Goal: Task Accomplishment & Management: Use online tool/utility

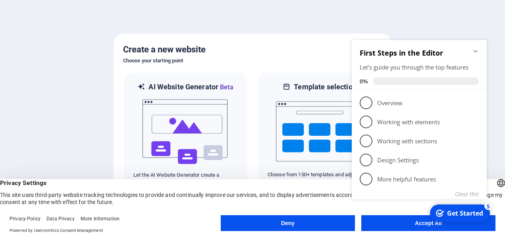
click at [400, 225] on appcues-checklist "Contextual help checklist present on screen" at bounding box center [420, 130] width 144 height 194
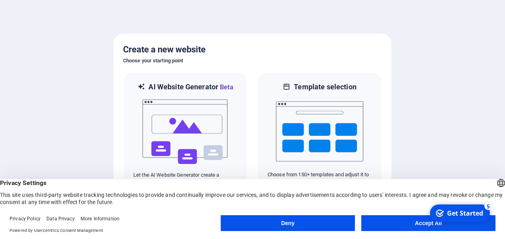
click at [409, 223] on button "Accept All" at bounding box center [428, 223] width 134 height 16
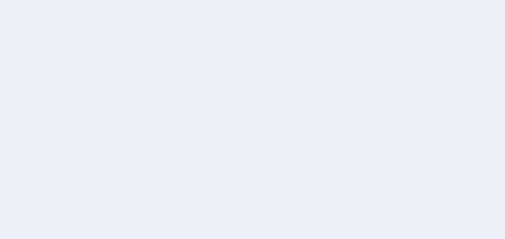
click at [446, 181] on div at bounding box center [252, 119] width 505 height 239
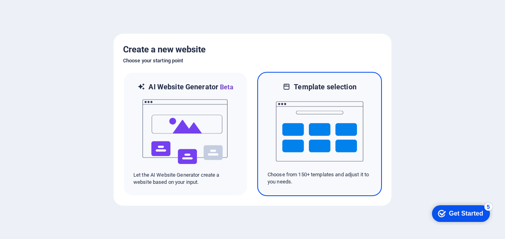
click at [321, 109] on img at bounding box center [319, 131] width 87 height 79
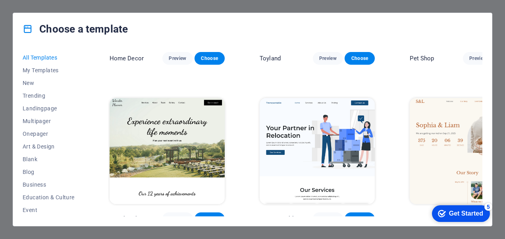
click at [43, 54] on span "All Templates" at bounding box center [49, 57] width 52 height 6
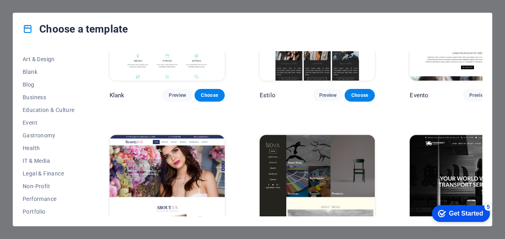
scroll to position [85, 0]
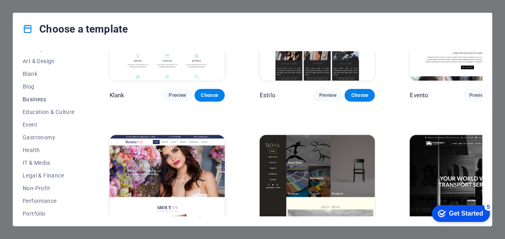
click at [40, 94] on button "Business" at bounding box center [49, 99] width 52 height 13
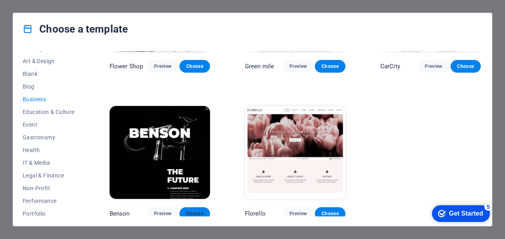
click at [193, 210] on span "Choose" at bounding box center [194, 213] width 17 height 6
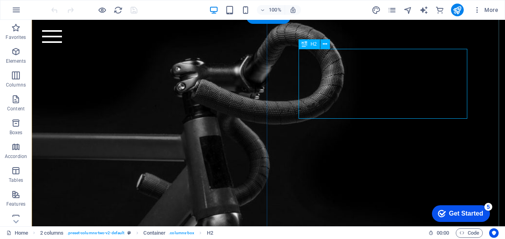
scroll to position [249, 0]
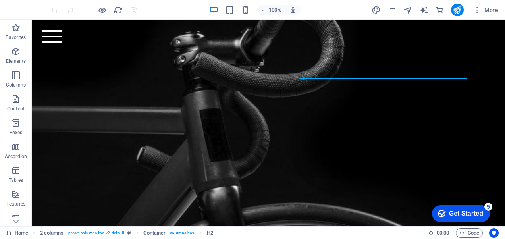
click at [460, 213] on div "Get Started" at bounding box center [466, 213] width 34 height 7
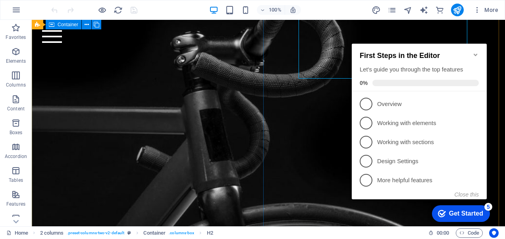
click at [196, 109] on div at bounding box center [268, 137] width 473 height 320
click at [169, 117] on div at bounding box center [268, 137] width 473 height 320
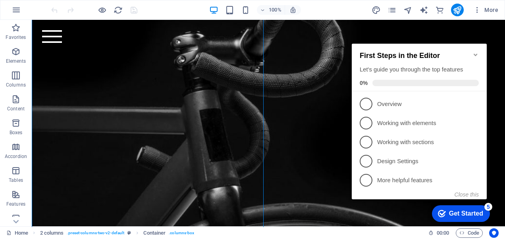
click at [475, 52] on icon "Minimize checklist" at bounding box center [475, 55] width 6 height 6
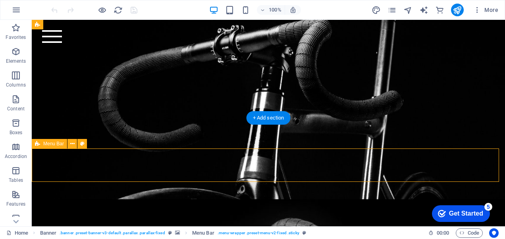
scroll to position [0, 0]
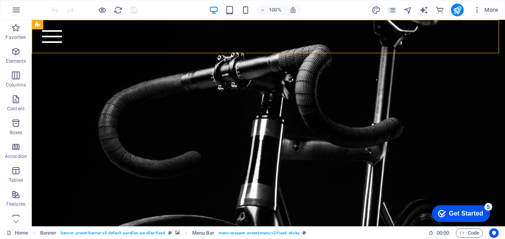
drag, startPoint x: 499, startPoint y: 51, endPoint x: 493, endPoint y: 10, distance: 41.6
click at [499, 12] on button "More" at bounding box center [485, 10] width 31 height 13
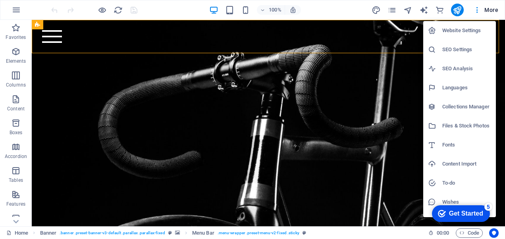
click at [491, 11] on div at bounding box center [252, 119] width 505 height 239
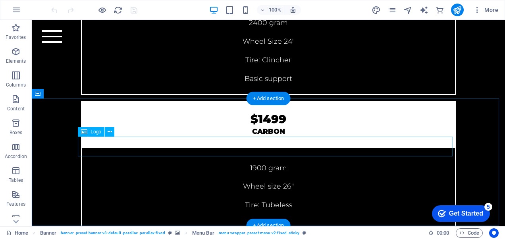
scroll to position [2547, 0]
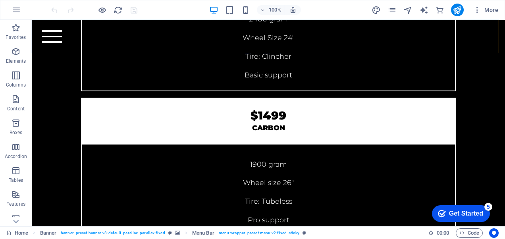
click at [468, 214] on div "Get Started" at bounding box center [466, 213] width 34 height 7
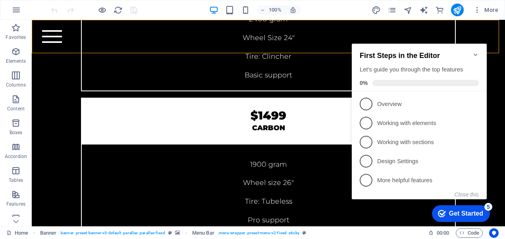
click at [468, 214] on div "Get Started" at bounding box center [466, 213] width 34 height 7
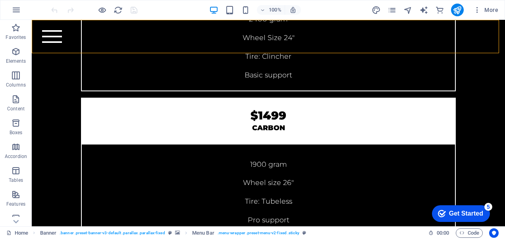
click at [483, 217] on div "Get Started" at bounding box center [466, 213] width 34 height 7
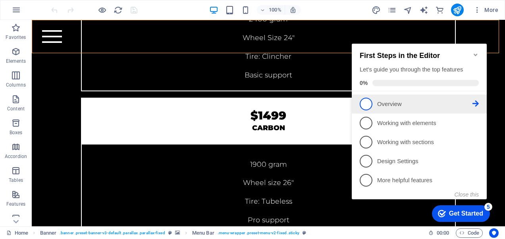
click at [401, 105] on p "Overview - incomplete" at bounding box center [424, 104] width 95 height 8
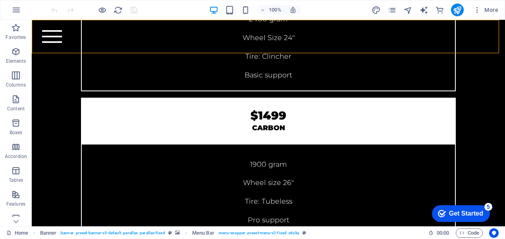
click at [483, 217] on div "Get Started" at bounding box center [466, 213] width 34 height 7
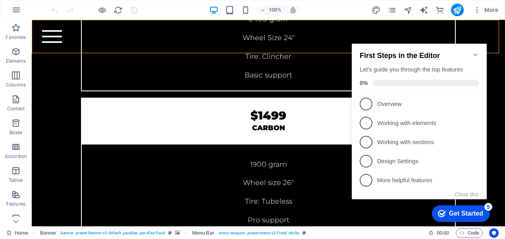
scroll to position [0, 0]
click at [453, 210] on div "Get Started" at bounding box center [466, 213] width 34 height 7
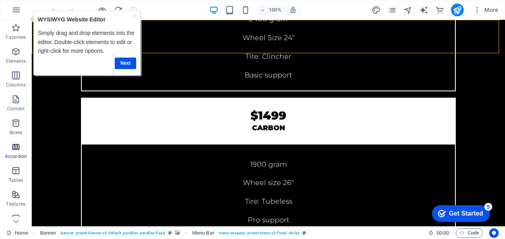
scroll to position [175, 0]
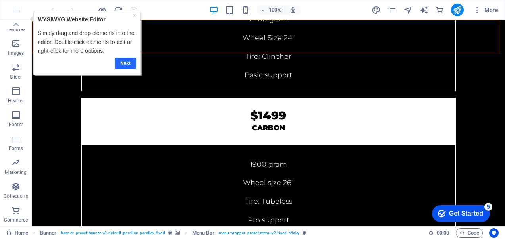
click at [131, 62] on link "Next" at bounding box center [125, 63] width 21 height 12
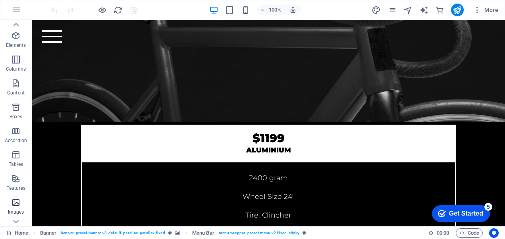
scroll to position [0, 0]
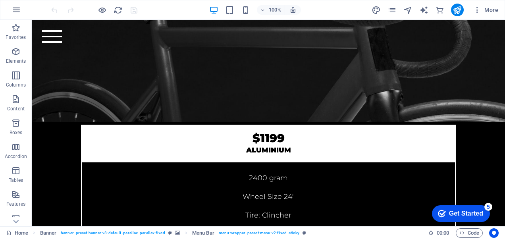
click at [9, 9] on button "button" at bounding box center [16, 9] width 19 height 19
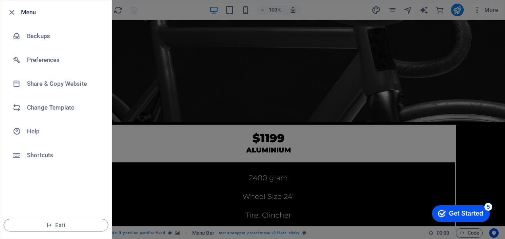
click at [16, 9] on div at bounding box center [14, 13] width 14 height 10
click at [488, 8] on div at bounding box center [252, 119] width 505 height 239
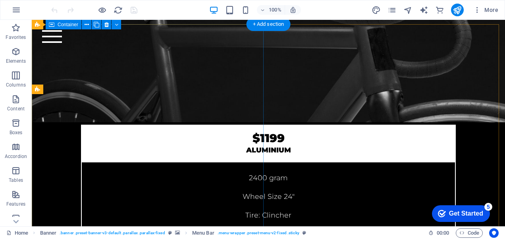
scroll to position [2230, 0]
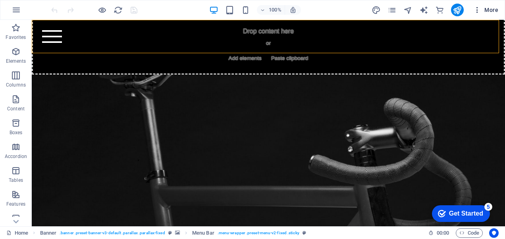
click at [493, 10] on span "More" at bounding box center [485, 10] width 25 height 8
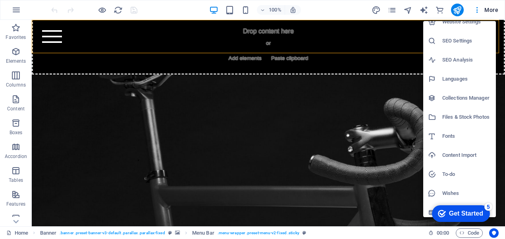
scroll to position [13, 0]
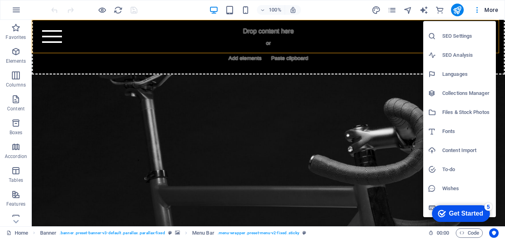
click at [238, 154] on div at bounding box center [252, 119] width 505 height 239
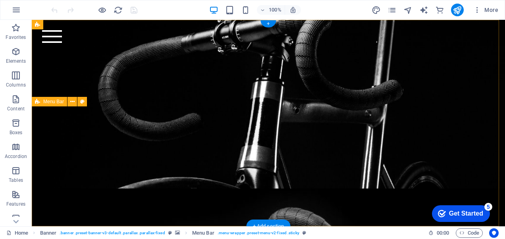
scroll to position [0, 0]
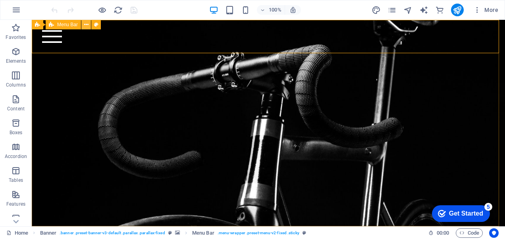
click at [87, 25] on icon at bounding box center [86, 25] width 4 height 8
click at [489, 32] on div "Home Bicycle Details About us Pricing Shop Contact" at bounding box center [268, 36] width 473 height 33
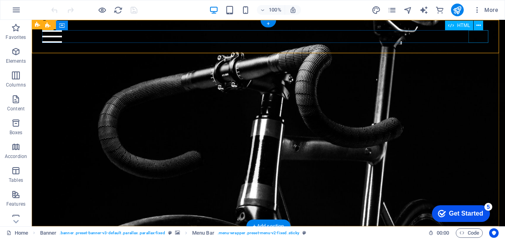
click at [483, 34] on div at bounding box center [268, 36] width 452 height 13
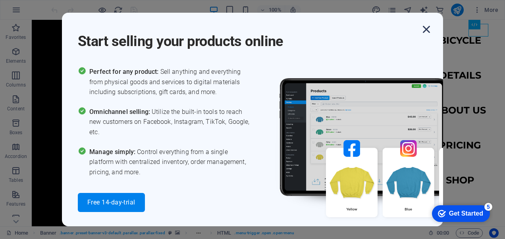
click at [425, 29] on icon "button" at bounding box center [426, 29] width 14 height 14
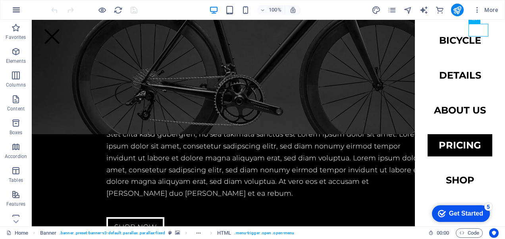
click at [14, 10] on icon "button" at bounding box center [17, 10] width 10 height 10
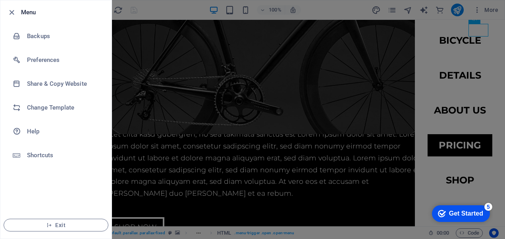
click at [221, 164] on div at bounding box center [252, 119] width 505 height 239
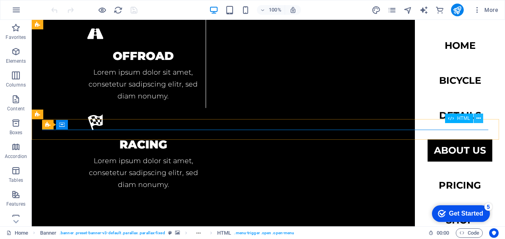
scroll to position [1310, 0]
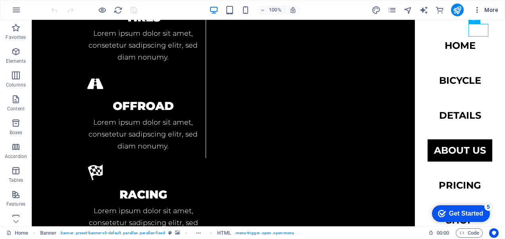
click at [478, 13] on icon "button" at bounding box center [477, 10] width 8 height 8
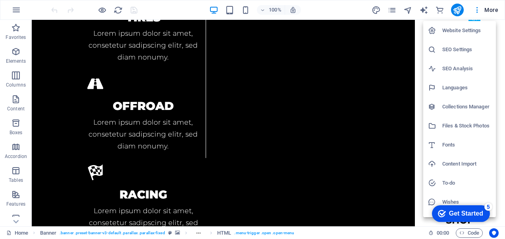
click at [468, 31] on h6 "Website Settings" at bounding box center [466, 31] width 49 height 10
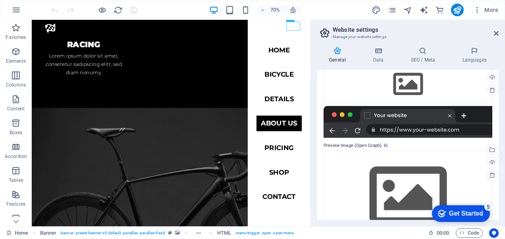
scroll to position [120, 0]
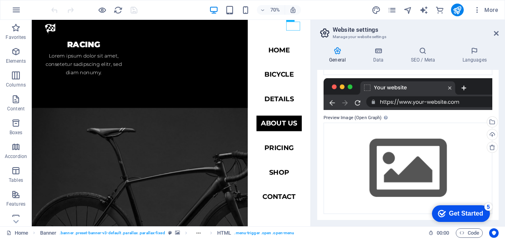
click at [475, 210] on div "Get Started" at bounding box center [466, 213] width 34 height 7
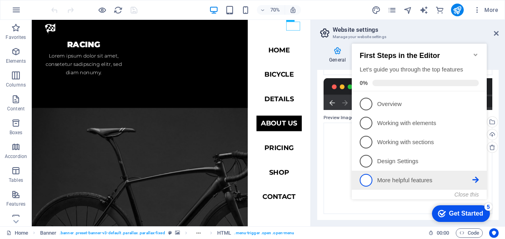
click at [397, 179] on p "More helpful features - incomplete" at bounding box center [424, 180] width 95 height 8
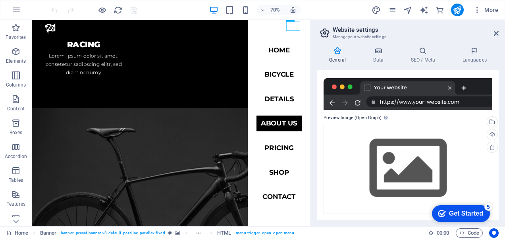
drag, startPoint x: 533, startPoint y: 379, endPoint x: 533, endPoint y: 373, distance: 6.4
click at [483, 217] on div "Get Started" at bounding box center [466, 213] width 34 height 7
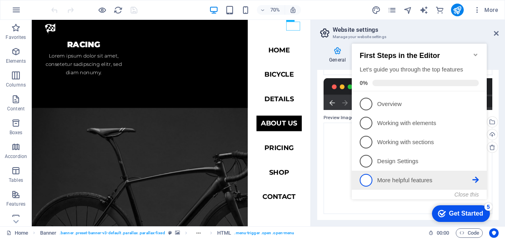
click at [366, 177] on span "5" at bounding box center [366, 180] width 13 height 13
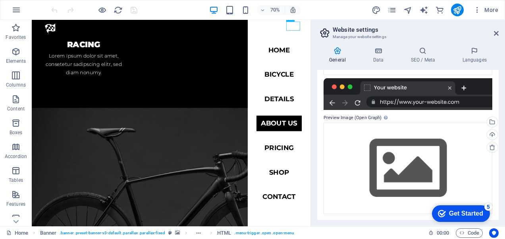
click at [455, 210] on div "Get Started" at bounding box center [466, 213] width 34 height 7
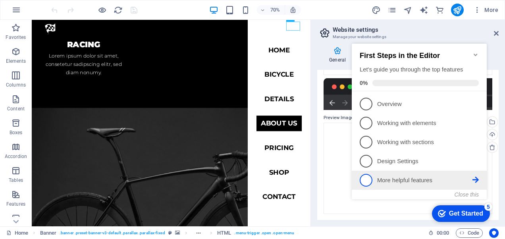
click at [475, 180] on icon at bounding box center [475, 180] width 6 height 6
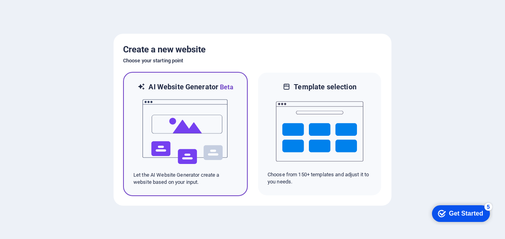
click at [196, 129] on img at bounding box center [185, 131] width 87 height 79
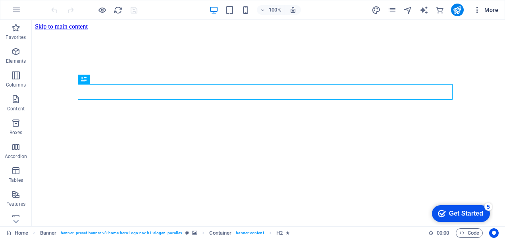
click at [493, 6] on span "More" at bounding box center [485, 10] width 25 height 8
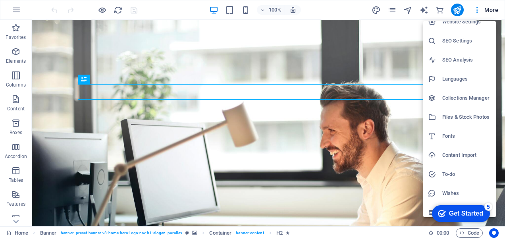
scroll to position [13, 0]
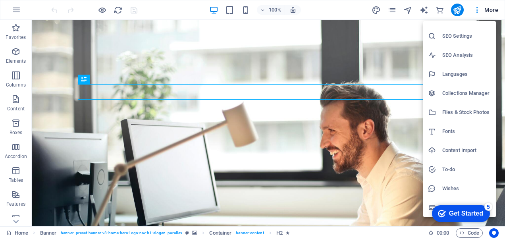
click at [312, 204] on div at bounding box center [252, 119] width 505 height 239
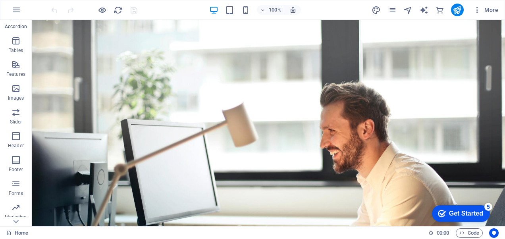
scroll to position [175, 0]
click at [15, 212] on icon "button" at bounding box center [16, 211] width 10 height 10
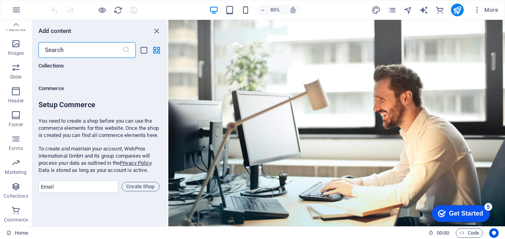
scroll to position [7649, 0]
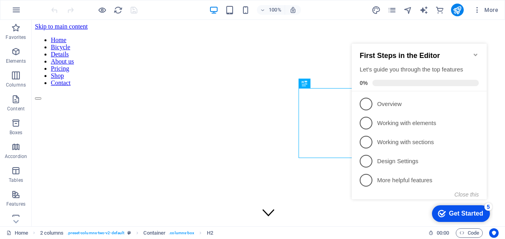
scroll to position [170, 0]
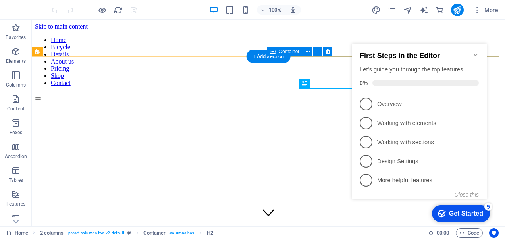
scroll to position [170, 0]
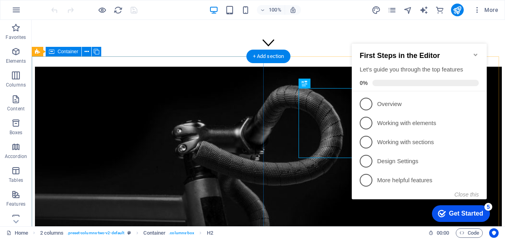
click at [142, 99] on div at bounding box center [268, 225] width 467 height 317
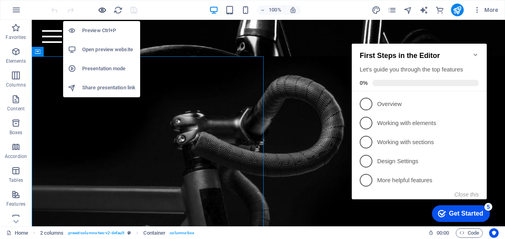
click at [103, 9] on icon "button" at bounding box center [102, 10] width 9 height 9
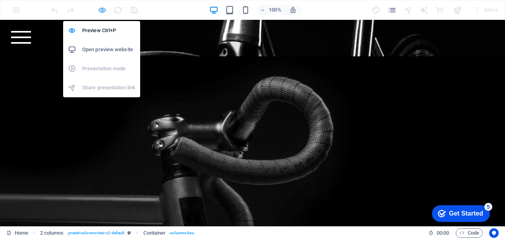
click at [100, 12] on icon "button" at bounding box center [102, 10] width 9 height 9
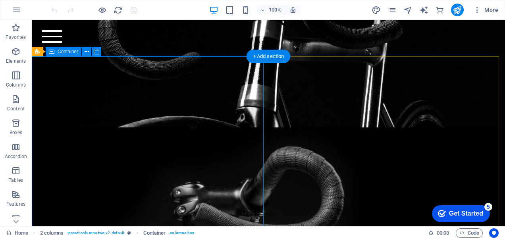
scroll to position [11, 0]
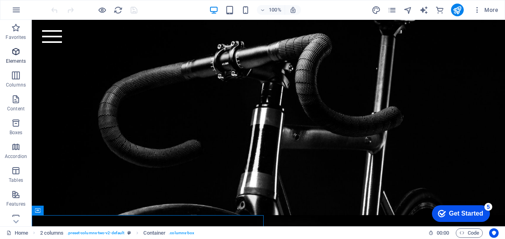
click at [15, 61] on p "Elements" at bounding box center [16, 61] width 20 height 6
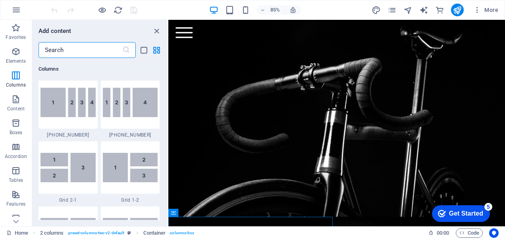
scroll to position [1116, 0]
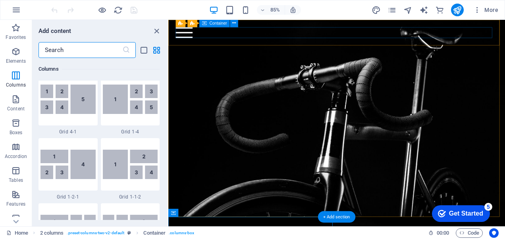
click at [363, 39] on div at bounding box center [366, 35] width 379 height 13
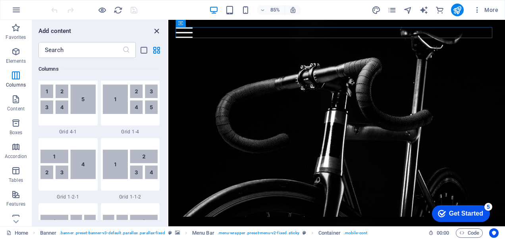
click at [154, 30] on icon "close panel" at bounding box center [156, 31] width 9 height 9
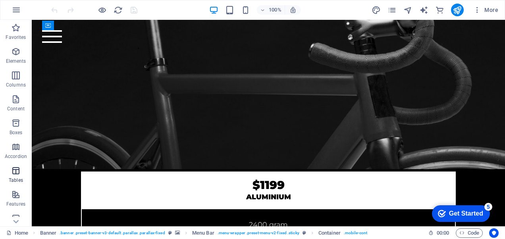
scroll to position [175, 0]
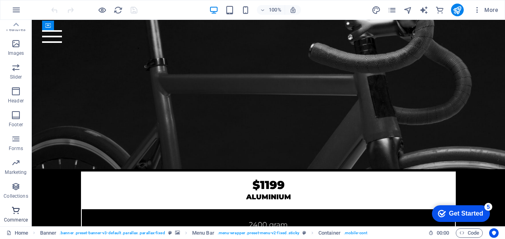
click at [17, 215] on icon "button" at bounding box center [16, 211] width 10 height 10
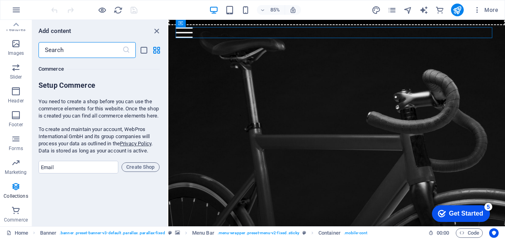
scroll to position [7490, 0]
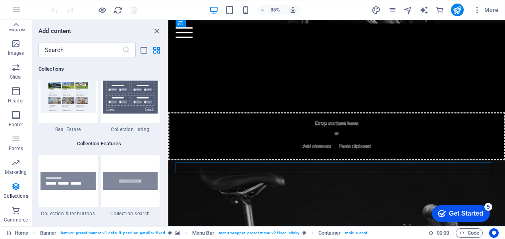
drag, startPoint x: 159, startPoint y: 31, endPoint x: 160, endPoint y: 10, distance: 21.1
click at [158, 31] on icon "close panel" at bounding box center [156, 31] width 9 height 9
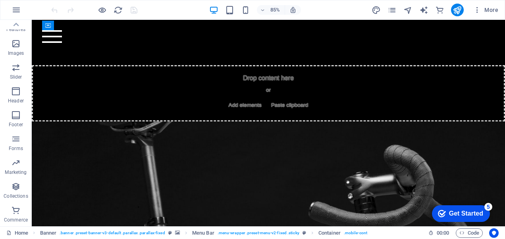
scroll to position [1988, 0]
